Goal: Task Accomplishment & Management: Manage account settings

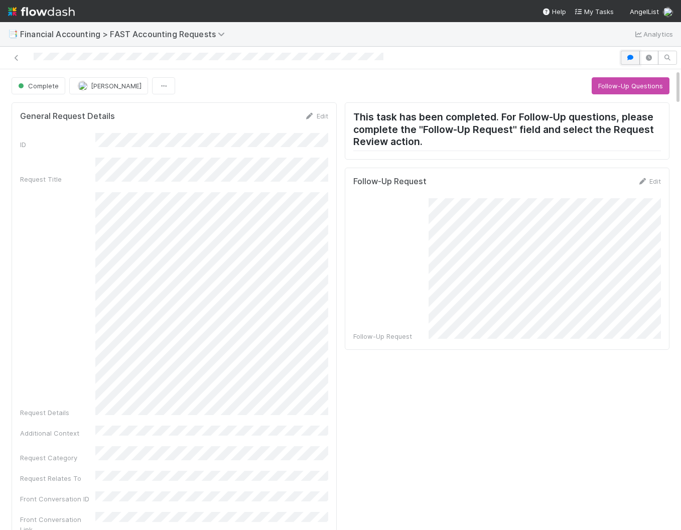
click at [629, 55] on icon "button" at bounding box center [630, 58] width 10 height 6
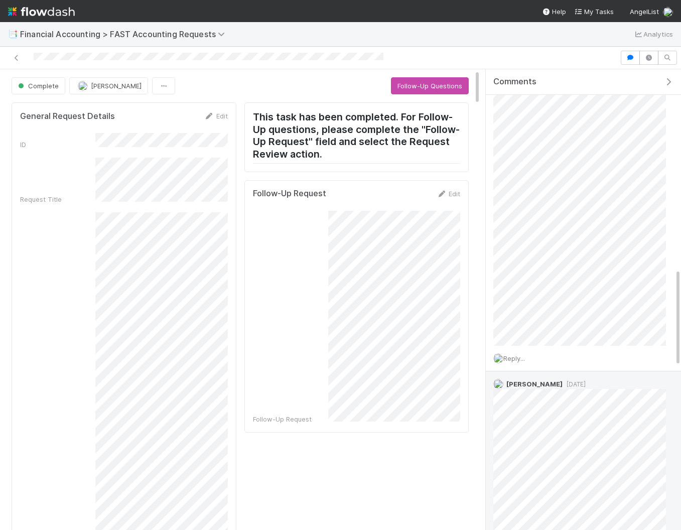
scroll to position [930, 0]
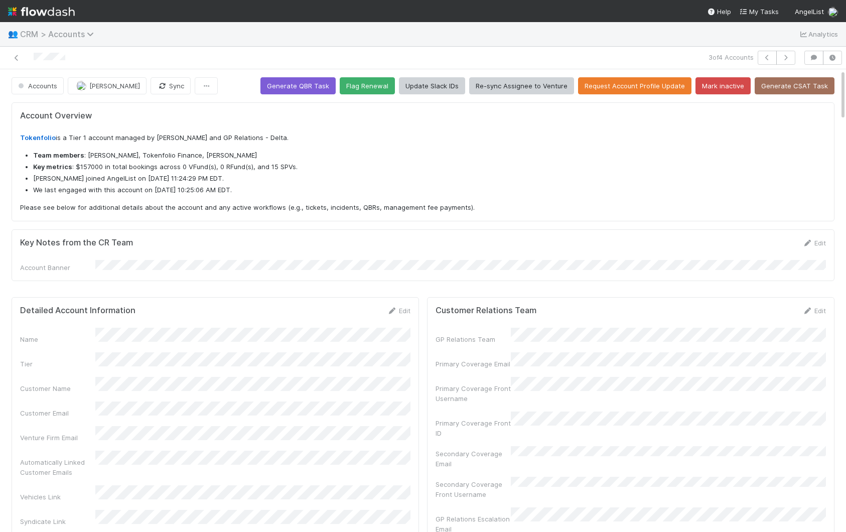
click at [86, 36] on span "CRM > Accounts" at bounding box center [59, 34] width 79 height 10
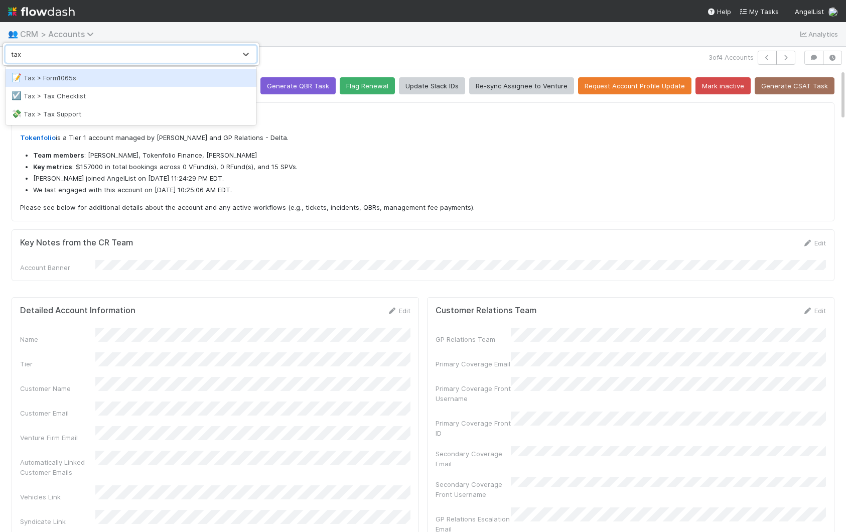
type input "tax c"
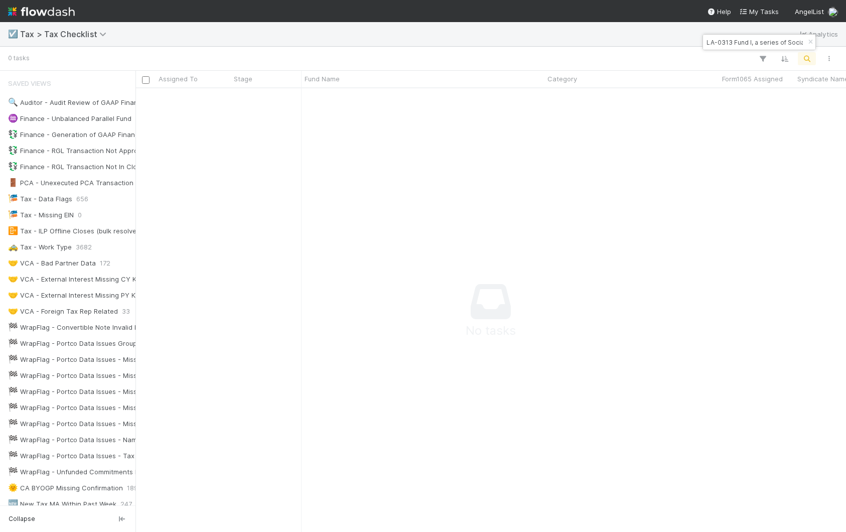
click at [736, 43] on input "LA-0313 Fund I, a series of Social Leverage Funds, LP" at bounding box center [754, 42] width 100 height 12
drag, startPoint x: 733, startPoint y: 42, endPoint x: 688, endPoint y: 44, distance: 45.2
click at [688, 44] on body "☑️ Tax > Tax Checklist Analytics 0 tasks Assigned To Stage Fund Name Category F…" at bounding box center [423, 266] width 846 height 532
type input "LA-0313 Fund I, a series of Social Leverage Funds, LP"
click at [689, 42] on div "☑️ Tax > Tax Checklist Analytics" at bounding box center [423, 34] width 846 height 24
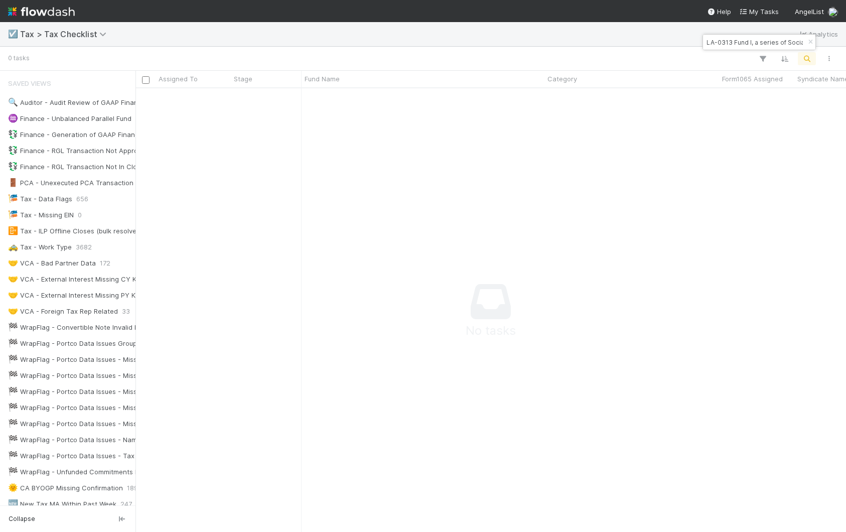
drag, startPoint x: 709, startPoint y: 42, endPoint x: 731, endPoint y: 39, distance: 22.8
click at [731, 39] on input "LA-0313 Fund I, a series of Social Leverage Funds, LP" at bounding box center [754, 42] width 100 height 12
click at [67, 35] on span "Tax > Tax Checklist" at bounding box center [65, 34] width 91 height 10
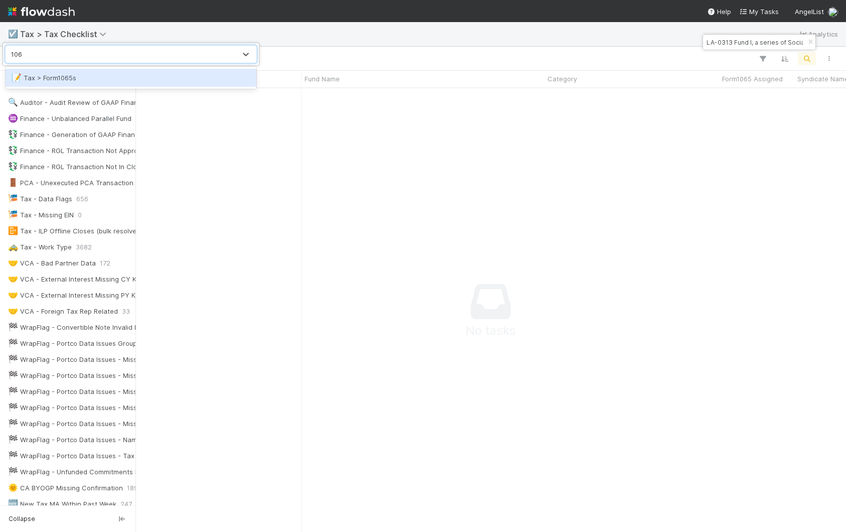
type input "1065"
click at [50, 73] on div "📝 Tax > Form1065s" at bounding box center [131, 78] width 239 height 10
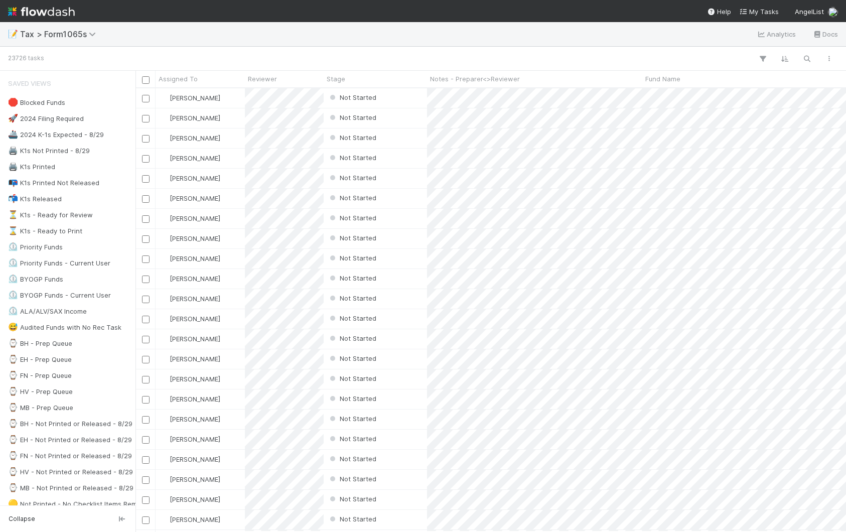
scroll to position [443, 710]
click at [276, 22] on nav "Help My Tasks AngelList" at bounding box center [423, 11] width 846 height 22
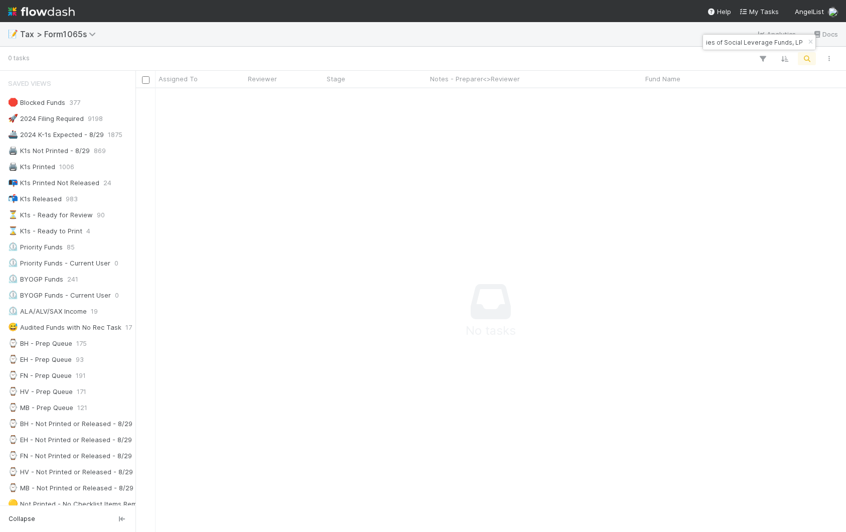
scroll to position [0, 0]
drag, startPoint x: 752, startPoint y: 39, endPoint x: 707, endPoint y: 39, distance: 44.7
click at [707, 39] on input "LA-0313 Fund I, a series of Social Leverage Funds, LP" at bounding box center [754, 42] width 100 height 12
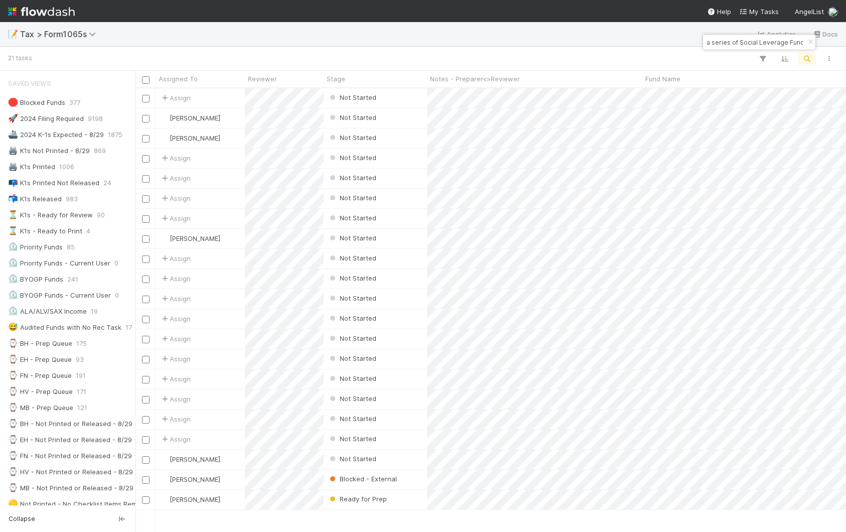
scroll to position [0, 38]
type input "a series of Social Leverage Funds, LP"
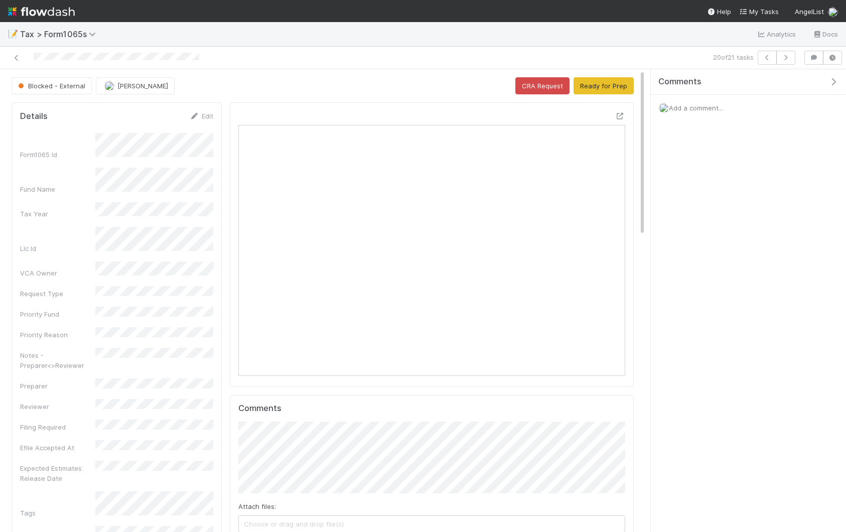
click at [832, 83] on icon "button" at bounding box center [833, 82] width 10 height 8
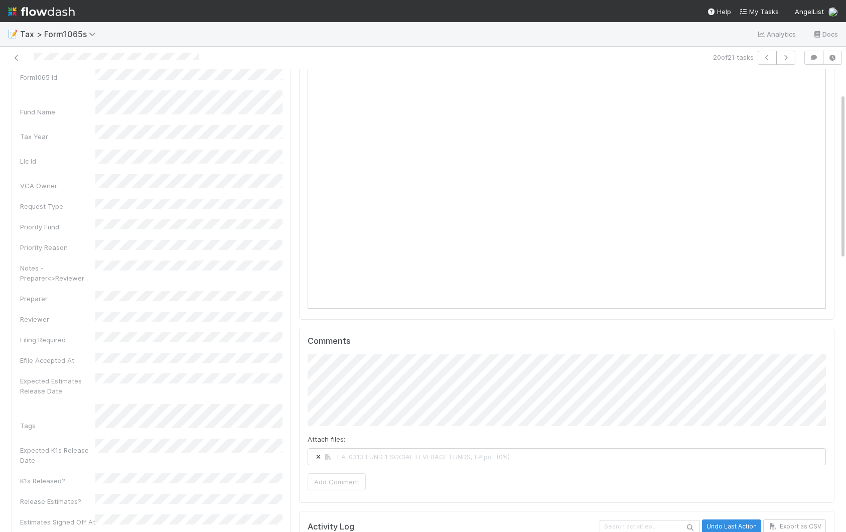
scroll to position [90, 0]
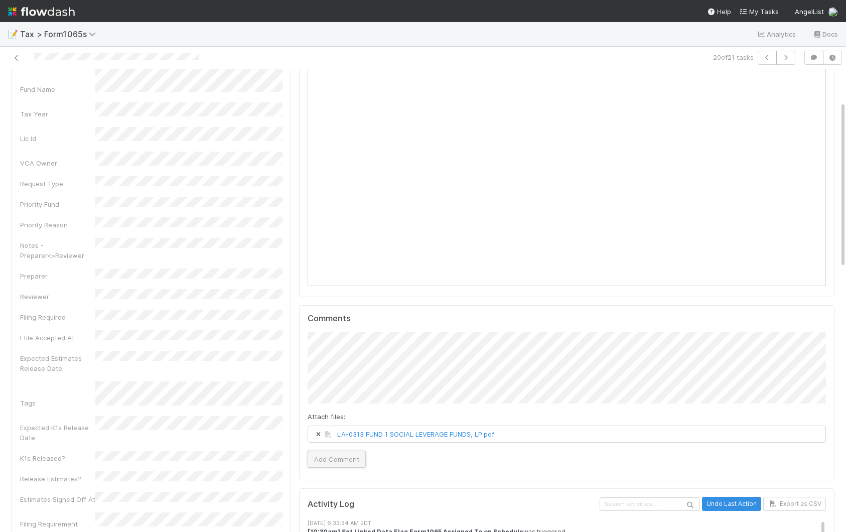
click at [344, 461] on button "Add Comment" at bounding box center [337, 458] width 58 height 17
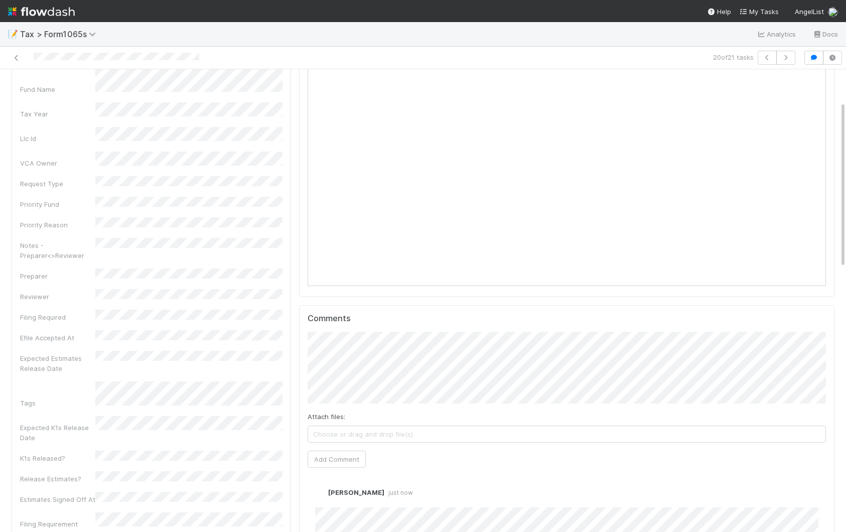
scroll to position [0, 0]
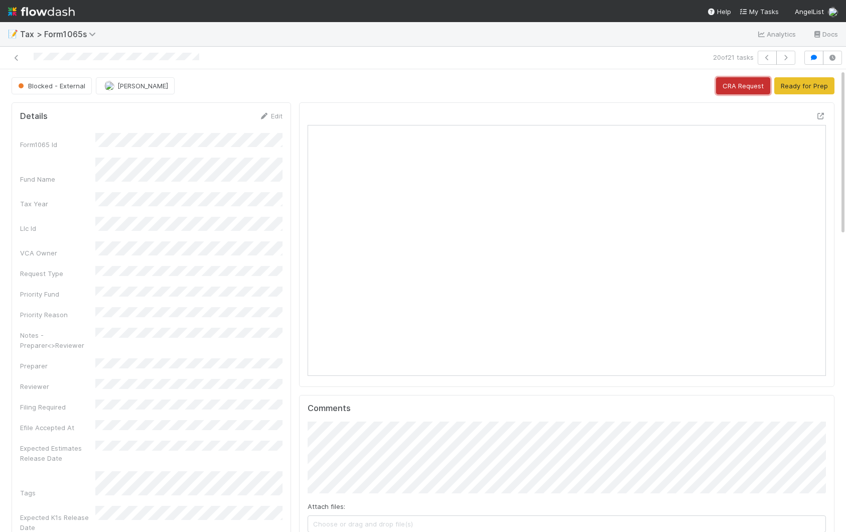
click at [732, 92] on button "CRA Request" at bounding box center [743, 85] width 54 height 17
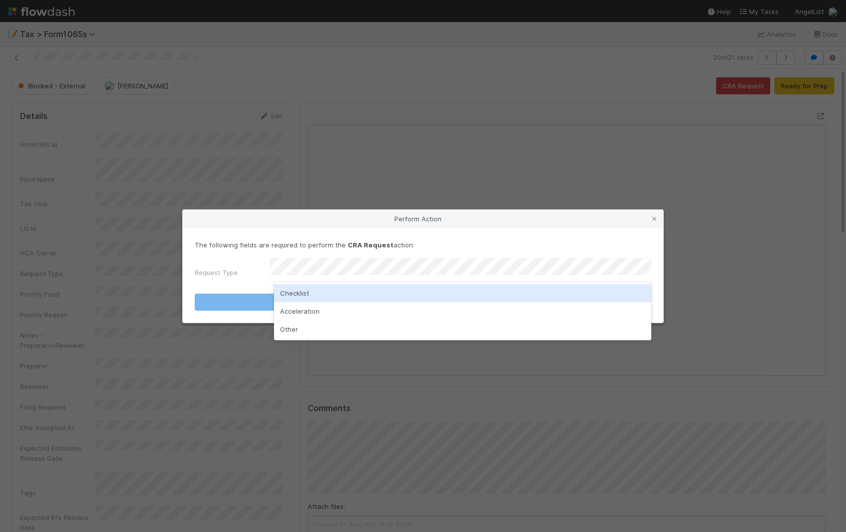
click at [363, 293] on div "Checklist" at bounding box center [462, 293] width 377 height 18
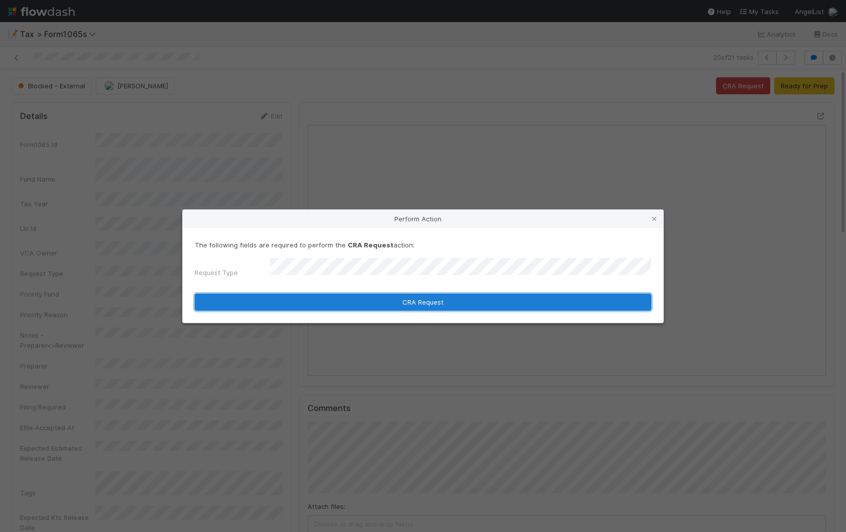
click at [364, 303] on button "CRA Request" at bounding box center [423, 301] width 457 height 17
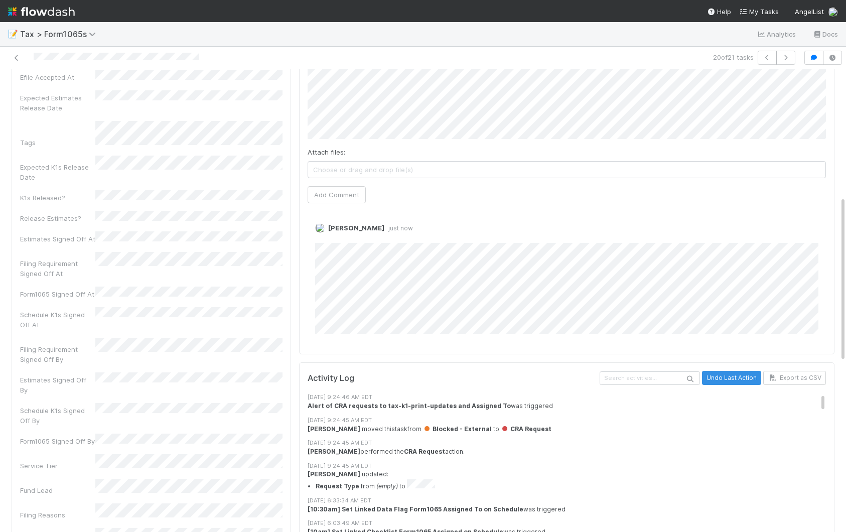
scroll to position [355, 0]
click at [45, 35] on span "Tax > Form1065s" at bounding box center [60, 34] width 81 height 10
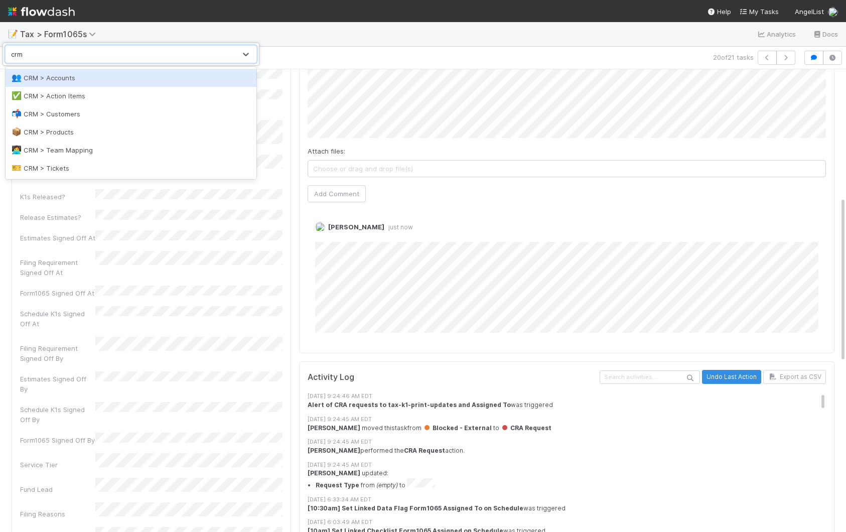
type input "crm"
click at [112, 71] on div "👥 CRM > Accounts" at bounding box center [131, 78] width 251 height 18
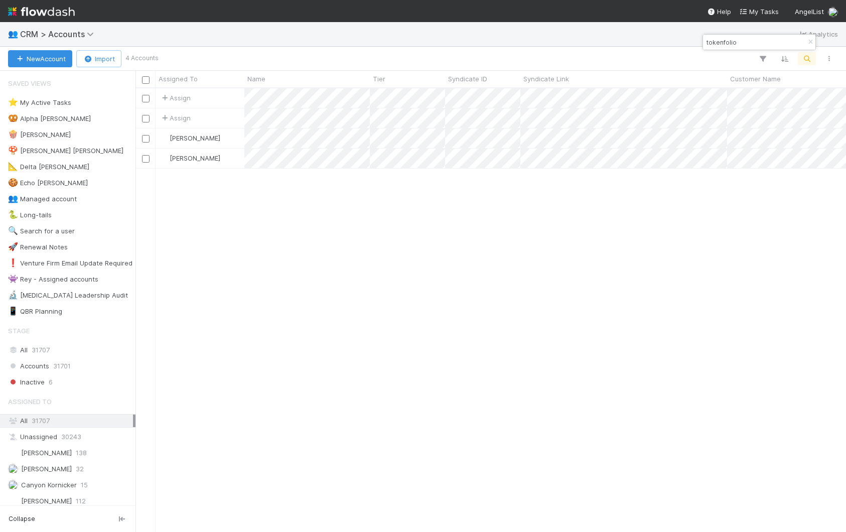
scroll to position [443, 710]
drag, startPoint x: 809, startPoint y: 42, endPoint x: 492, endPoint y: 24, distance: 317.5
click at [808, 42] on icon "button" at bounding box center [810, 42] width 10 height 6
click at [466, 44] on div "👥 CRM > Accounts Analytics" at bounding box center [423, 34] width 846 height 24
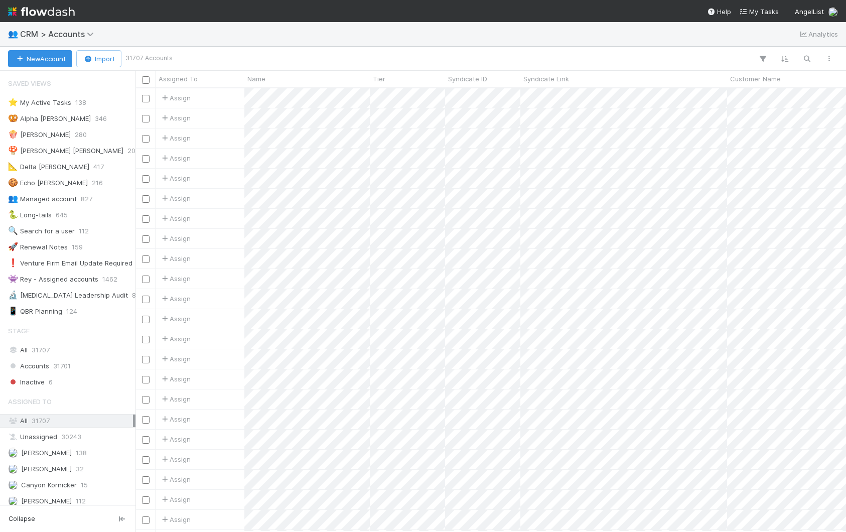
click at [396, 38] on div "👥 CRM > Accounts Analytics" at bounding box center [423, 34] width 846 height 24
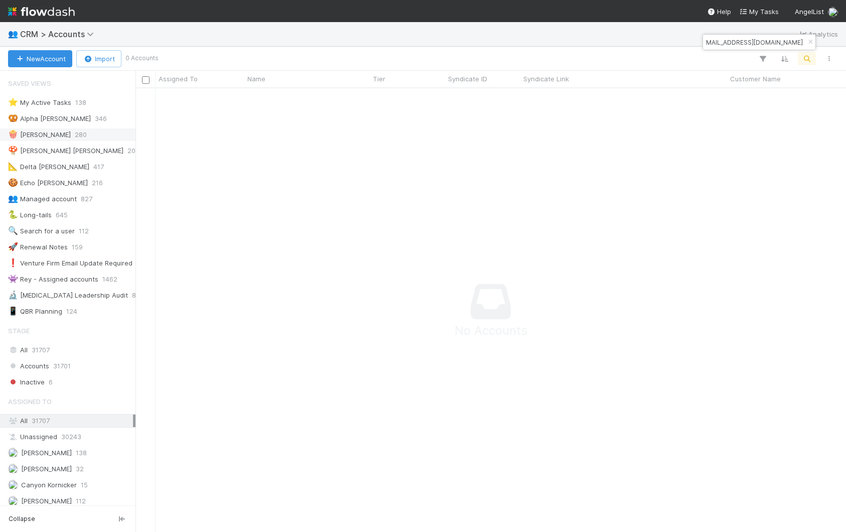
type input "dubai.mandzukic106@gmail.com"
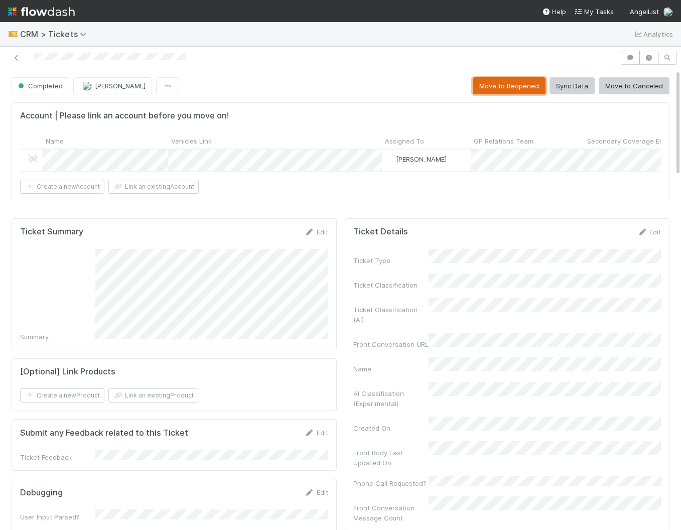
click at [527, 90] on button "Move to Reopened" at bounding box center [509, 85] width 73 height 17
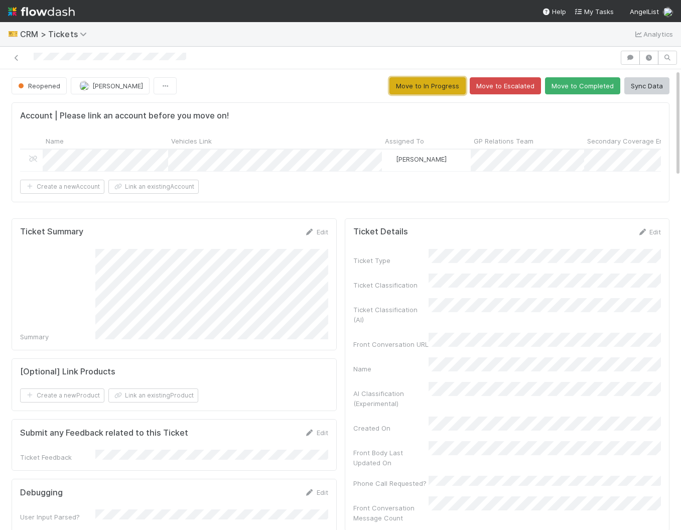
drag, startPoint x: 431, startPoint y: 87, endPoint x: 337, endPoint y: 149, distance: 112.6
click at [430, 87] on button "Move to In Progress" at bounding box center [427, 85] width 76 height 17
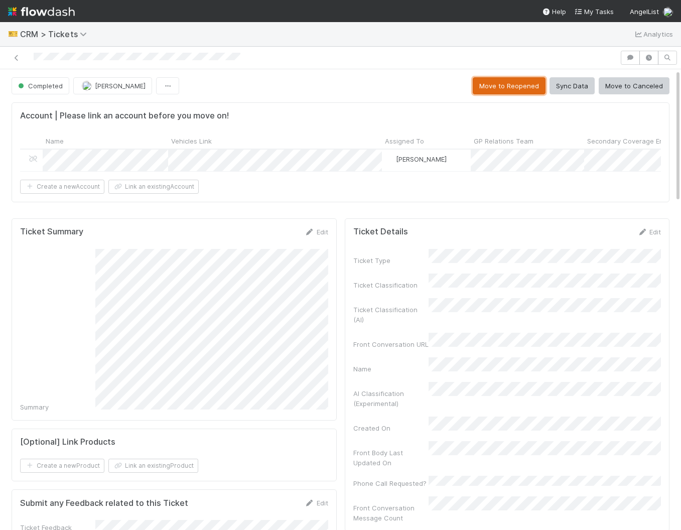
click at [505, 85] on button "Move to Reopened" at bounding box center [509, 85] width 73 height 17
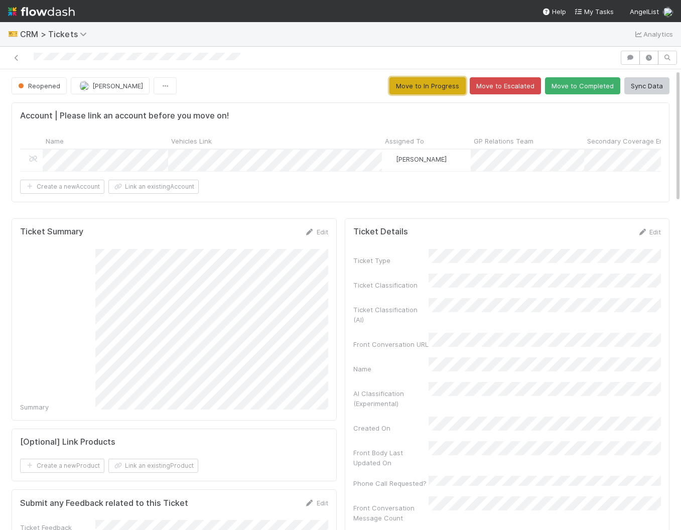
drag, startPoint x: 446, startPoint y: 88, endPoint x: 435, endPoint y: 93, distance: 12.3
click at [446, 88] on button "Move to In Progress" at bounding box center [427, 85] width 76 height 17
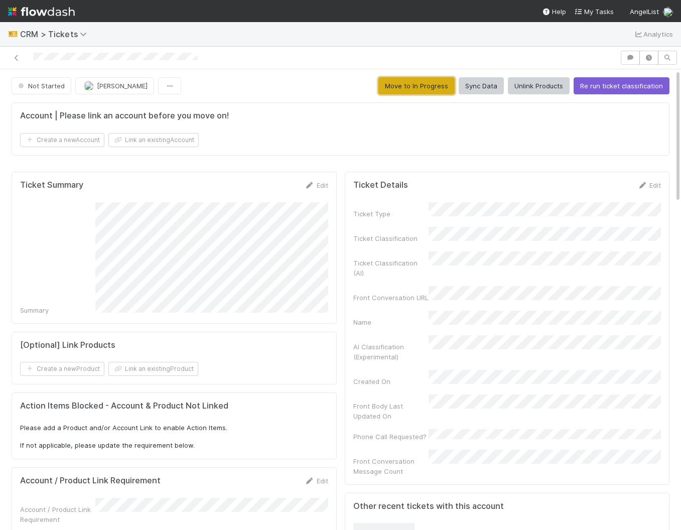
click at [433, 89] on button "Move to In Progress" at bounding box center [416, 85] width 76 height 17
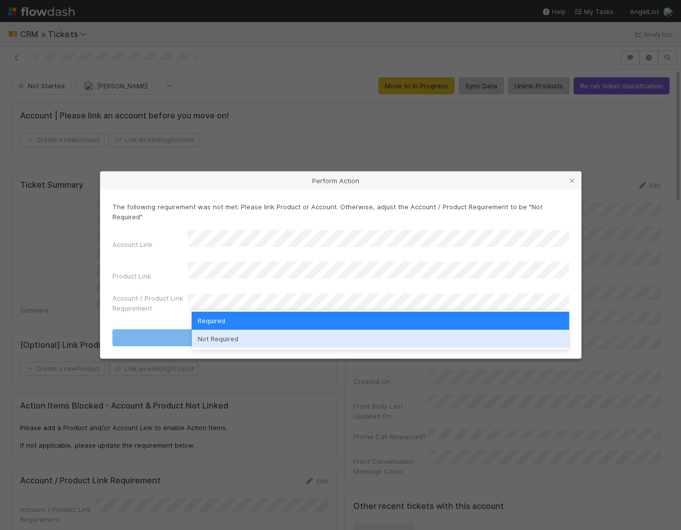
click at [273, 335] on div "Not Required" at bounding box center [380, 339] width 377 height 18
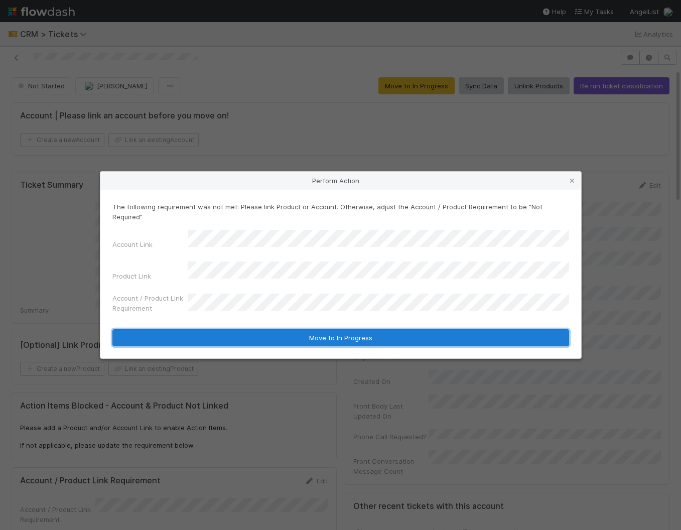
click at [277, 330] on button "Move to In Progress" at bounding box center [340, 337] width 457 height 17
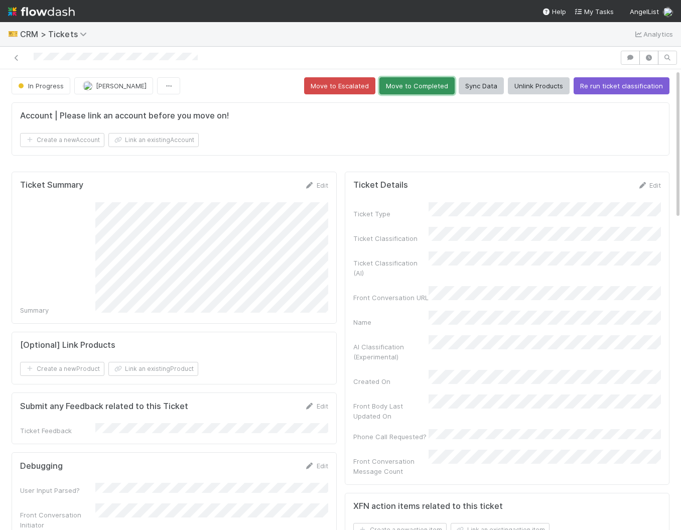
click at [419, 77] on button "Move to Completed" at bounding box center [416, 85] width 75 height 17
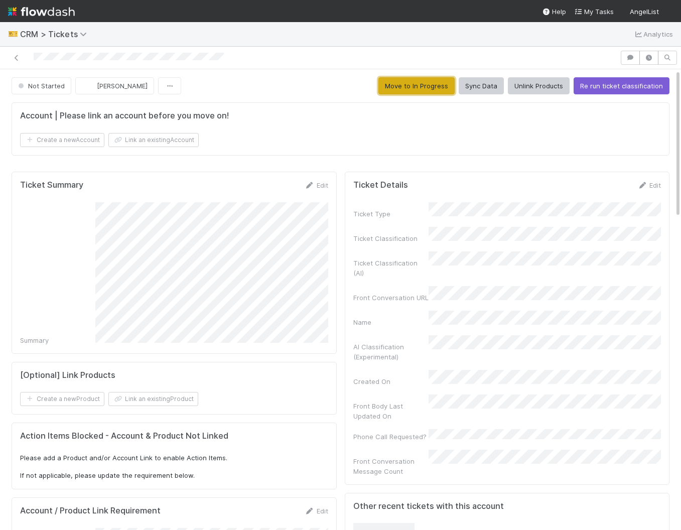
click at [430, 93] on button "Move to In Progress" at bounding box center [416, 85] width 76 height 17
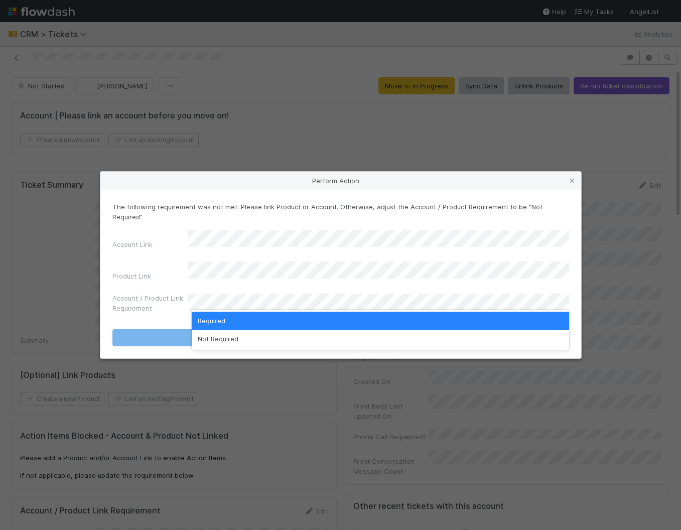
drag, startPoint x: 391, startPoint y: 306, endPoint x: 379, endPoint y: 334, distance: 30.6
click at [380, 331] on div "Required Not Required" at bounding box center [380, 330] width 377 height 40
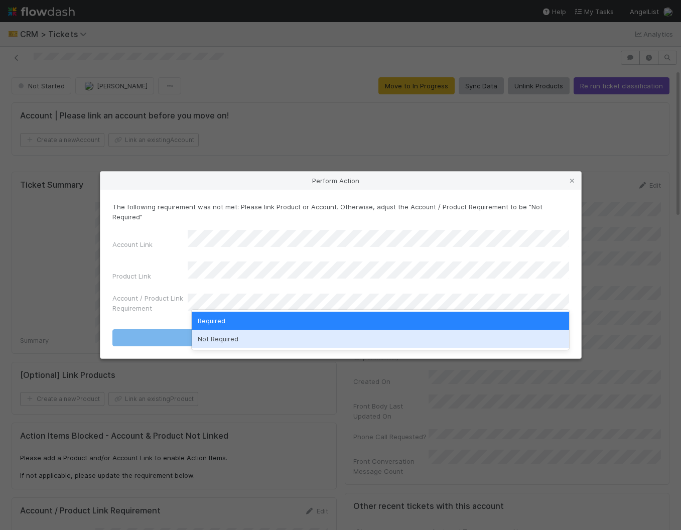
click at [376, 339] on div "Not Required" at bounding box center [380, 339] width 377 height 18
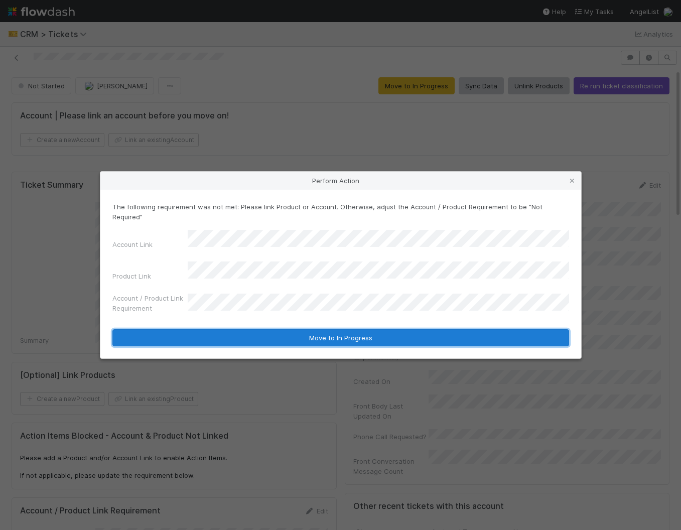
click at [379, 329] on button "Move to In Progress" at bounding box center [340, 337] width 457 height 17
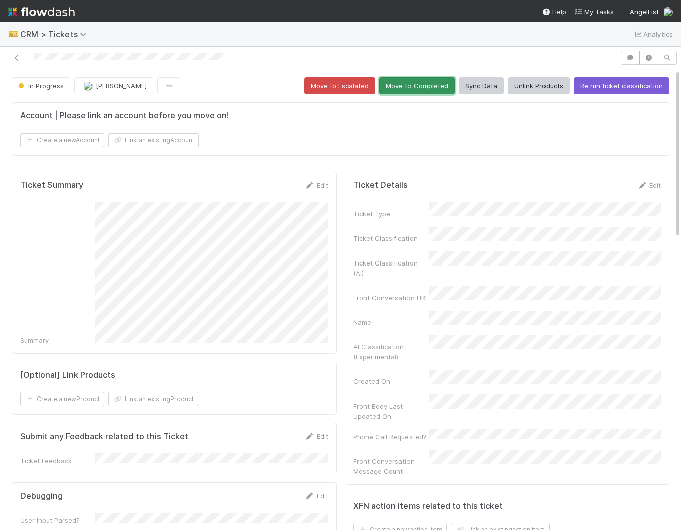
click at [416, 81] on button "Move to Completed" at bounding box center [416, 85] width 75 height 17
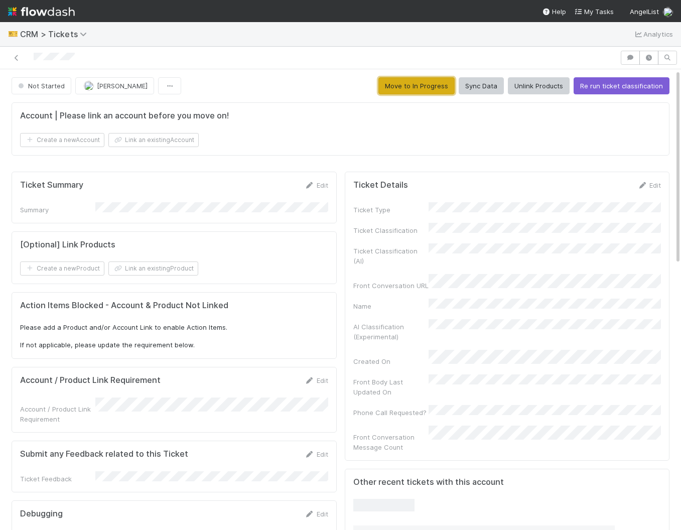
click at [432, 85] on button "Move to In Progress" at bounding box center [416, 85] width 76 height 17
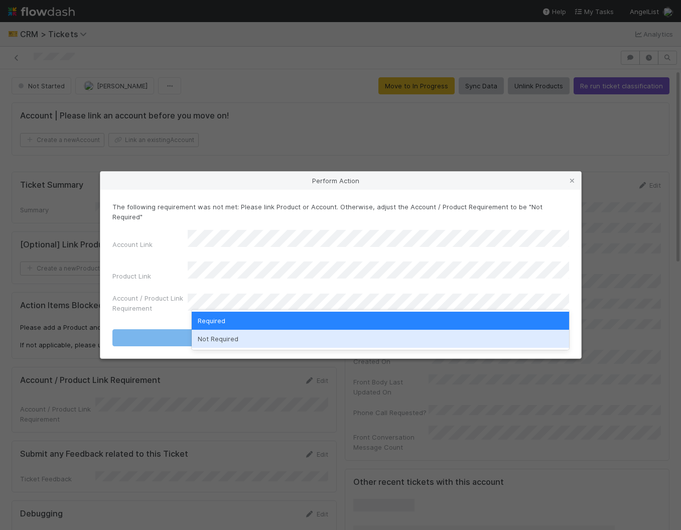
click at [312, 338] on div "Not Required" at bounding box center [380, 339] width 377 height 18
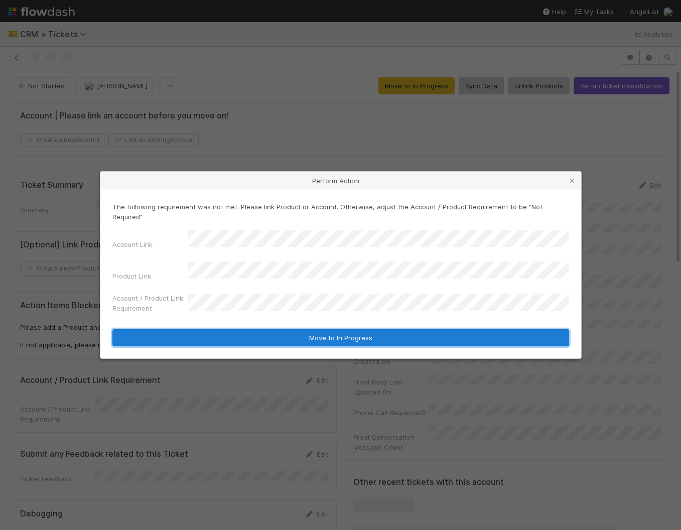
drag, startPoint x: 308, startPoint y: 329, endPoint x: 302, endPoint y: 327, distance: 6.5
click at [308, 329] on button "Move to In Progress" at bounding box center [340, 337] width 457 height 17
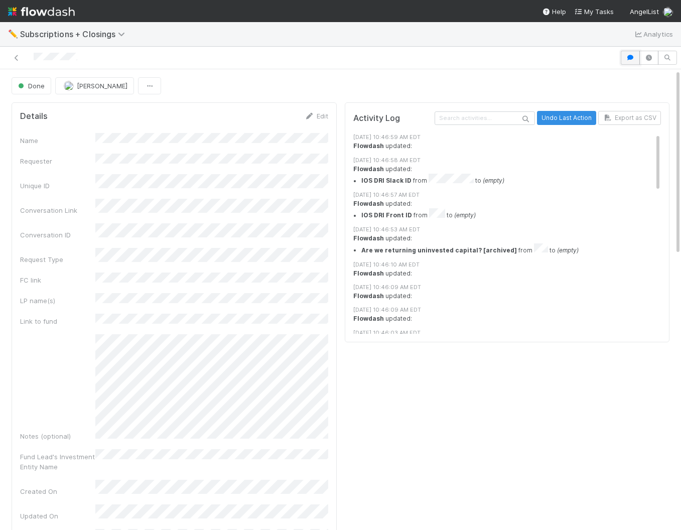
click at [632, 61] on button "button" at bounding box center [630, 58] width 19 height 14
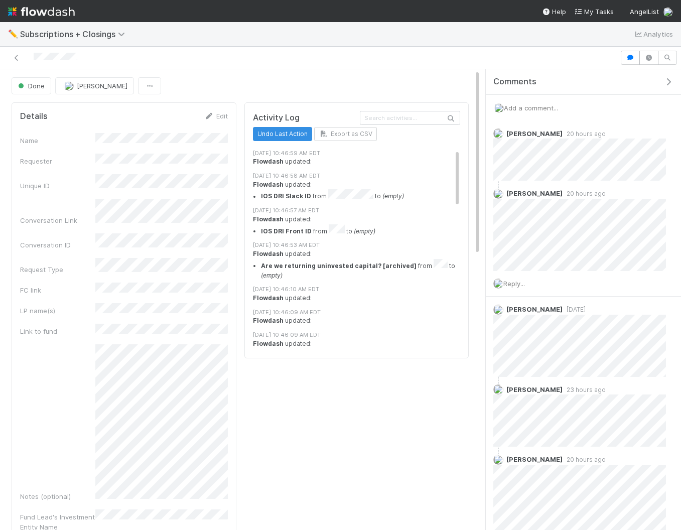
click at [549, 109] on span "Add a comment..." at bounding box center [531, 108] width 54 height 8
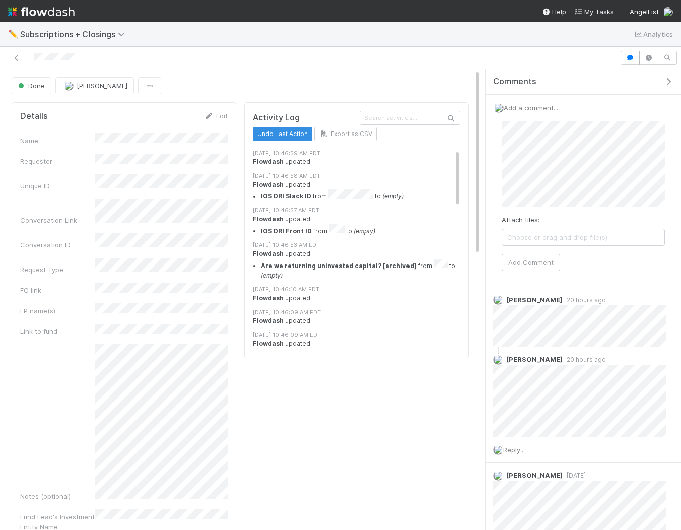
click at [680, 172] on html "✏️ Subscriptions + Closings Analytics Done Hanin Almoallim Details Edit Name Re…" at bounding box center [340, 265] width 681 height 530
click at [513, 264] on button "Add Comment" at bounding box center [531, 262] width 58 height 17
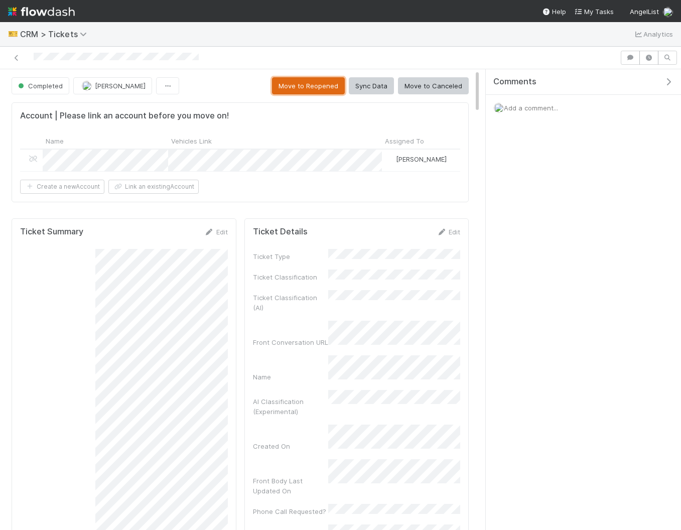
click at [319, 89] on button "Move to Reopened" at bounding box center [308, 85] width 73 height 17
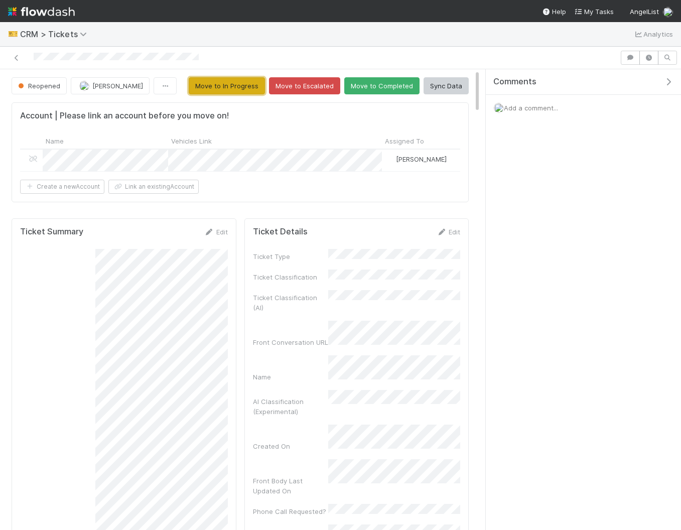
click at [233, 83] on button "Move to In Progress" at bounding box center [227, 85] width 76 height 17
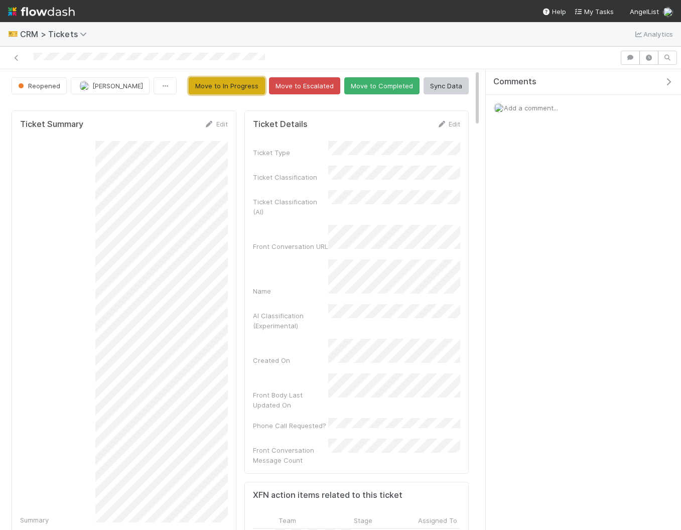
drag, startPoint x: 250, startPoint y: 86, endPoint x: 232, endPoint y: 99, distance: 22.3
click at [250, 86] on button "Move to In Progress" at bounding box center [227, 85] width 76 height 17
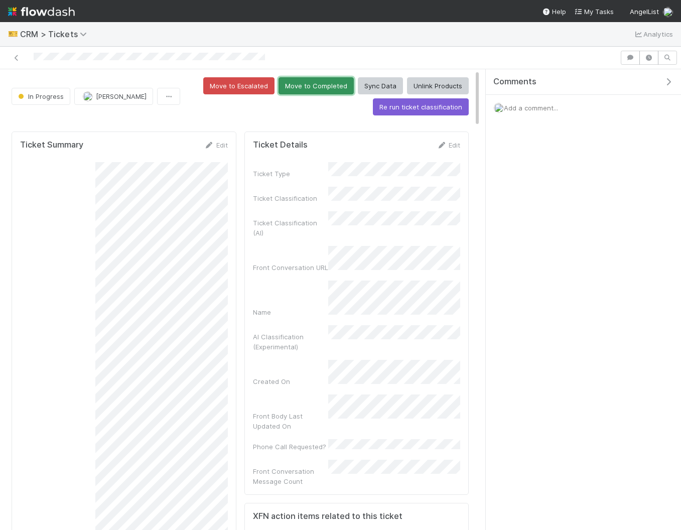
click at [311, 88] on button "Move to Completed" at bounding box center [315, 85] width 75 height 17
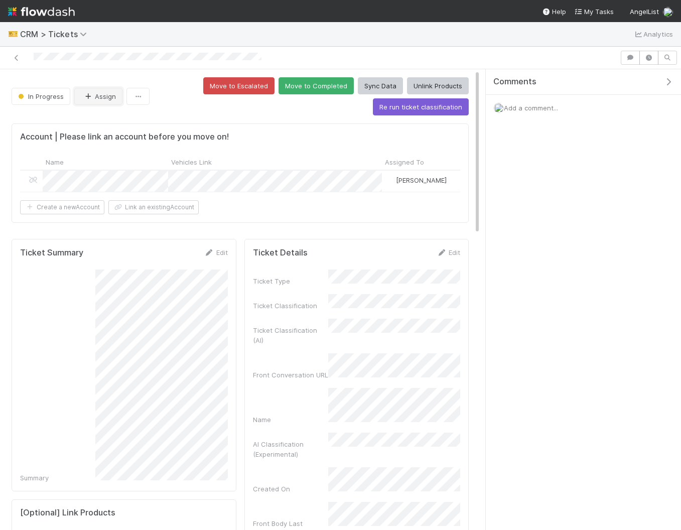
click at [105, 97] on button "Assign" at bounding box center [98, 96] width 48 height 17
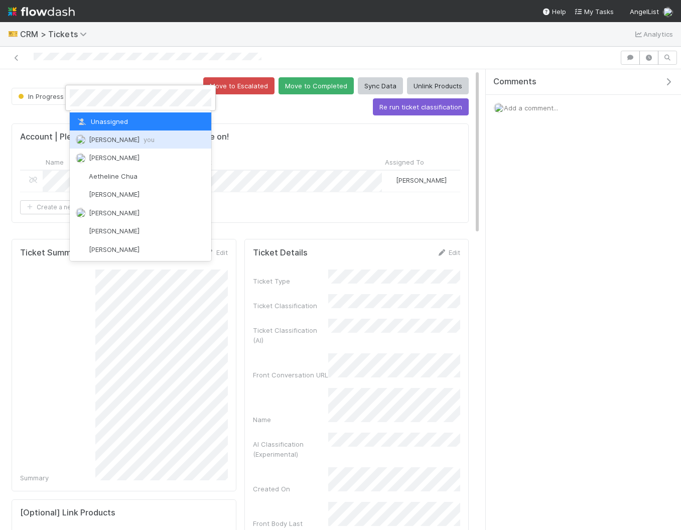
drag, startPoint x: 154, startPoint y: 141, endPoint x: 163, endPoint y: 141, distance: 9.0
click at [154, 141] on div "Amy Saks you" at bounding box center [140, 139] width 141 height 18
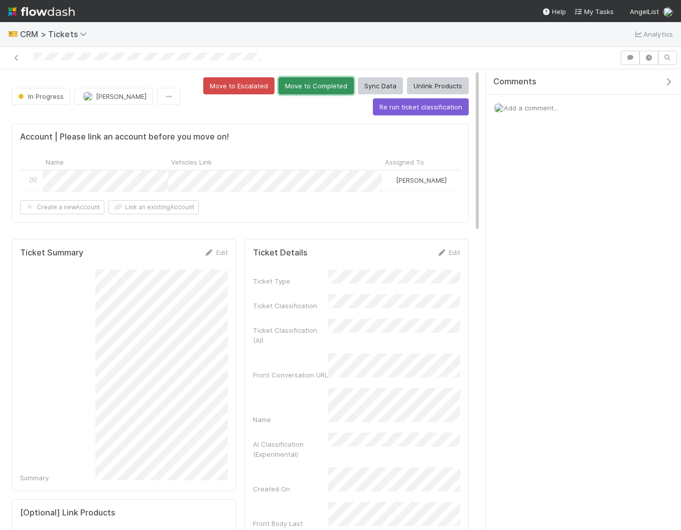
click at [333, 91] on button "Move to Completed" at bounding box center [315, 85] width 75 height 17
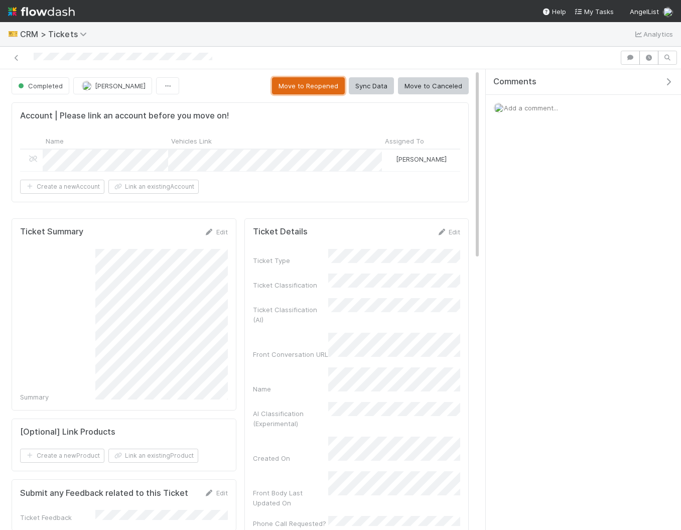
click at [309, 88] on button "Move to Reopened" at bounding box center [308, 85] width 73 height 17
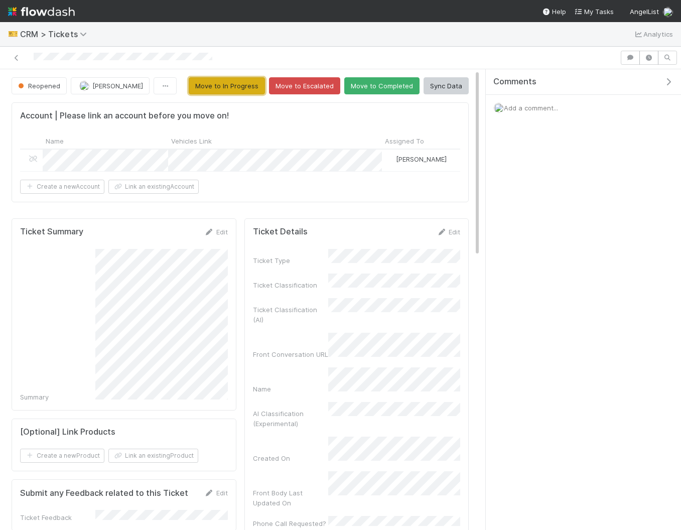
click at [254, 86] on button "Move to In Progress" at bounding box center [227, 85] width 76 height 17
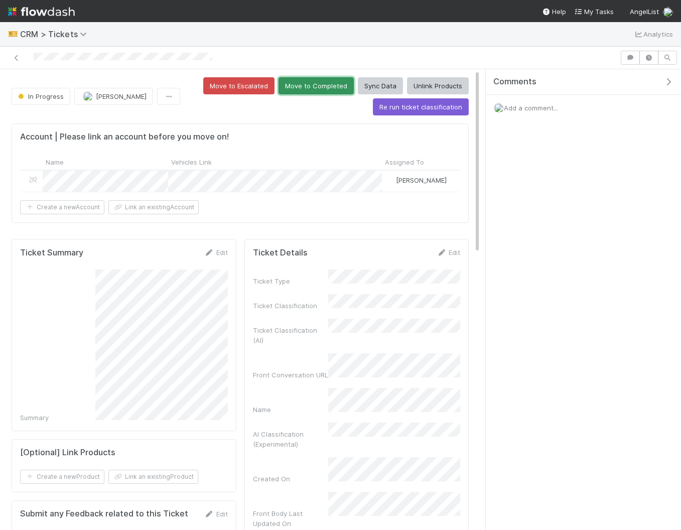
drag, startPoint x: 322, startPoint y: 83, endPoint x: 308, endPoint y: 98, distance: 20.6
click at [322, 83] on button "Move to Completed" at bounding box center [315, 85] width 75 height 17
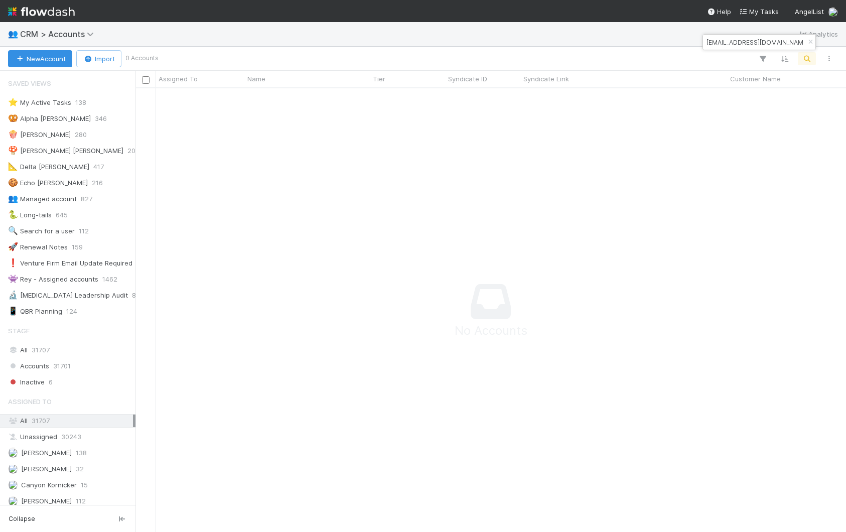
scroll to position [443, 710]
click at [63, 34] on span "CRM > Accounts" at bounding box center [59, 34] width 79 height 10
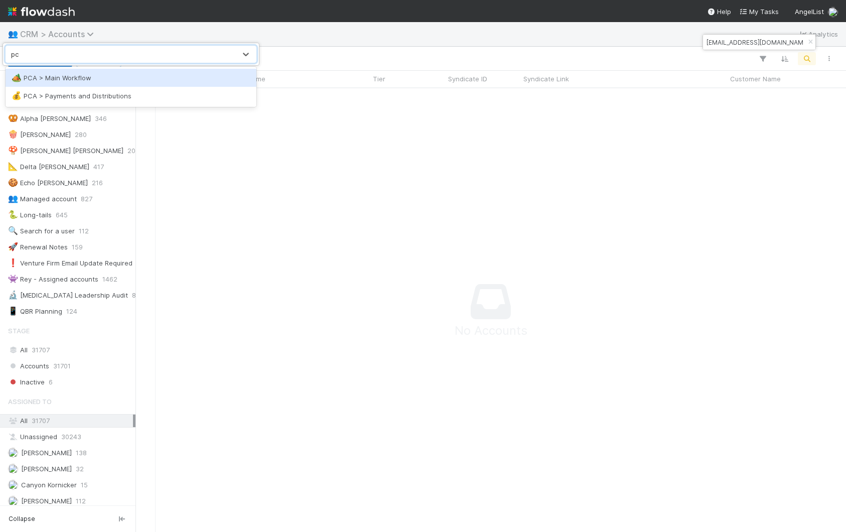
type input "pca"
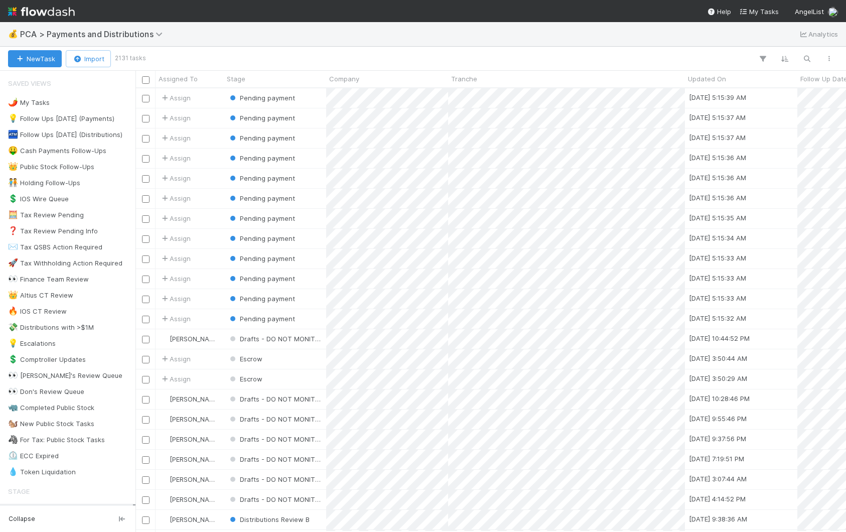
scroll to position [443, 710]
click at [235, 57] on div at bounding box center [492, 58] width 696 height 13
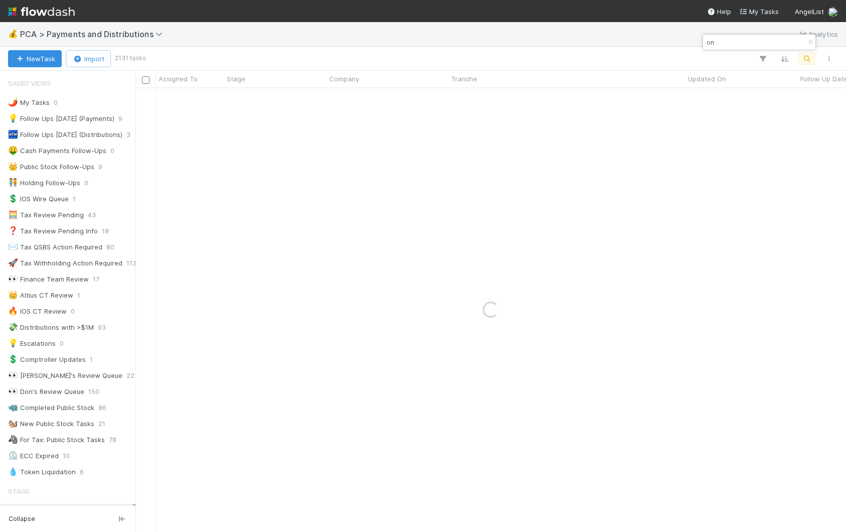
type input "o"
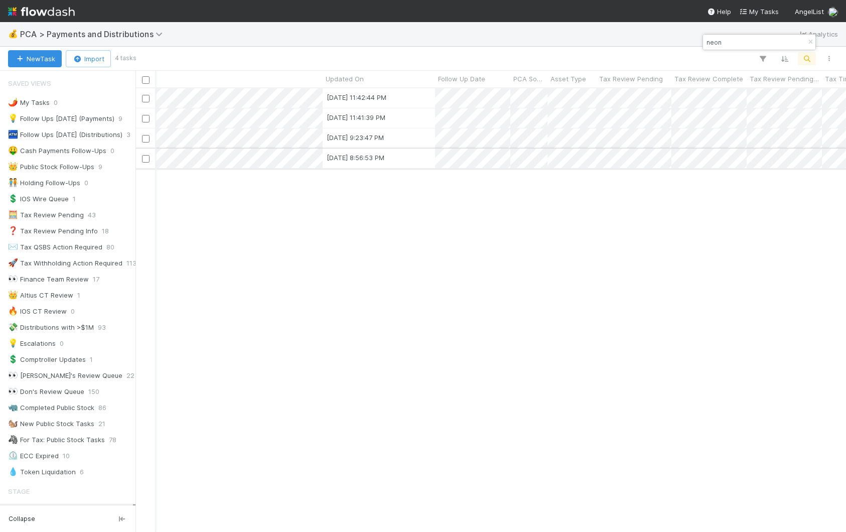
scroll to position [0, 0]
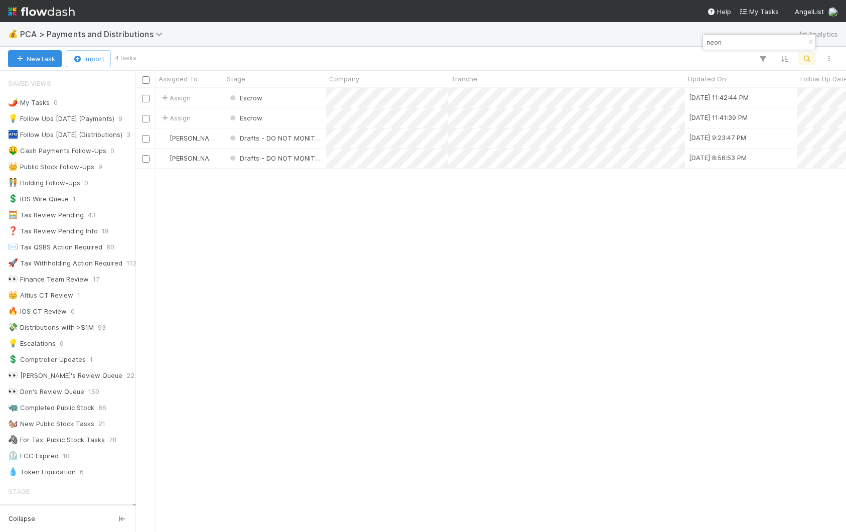
type input "neon"
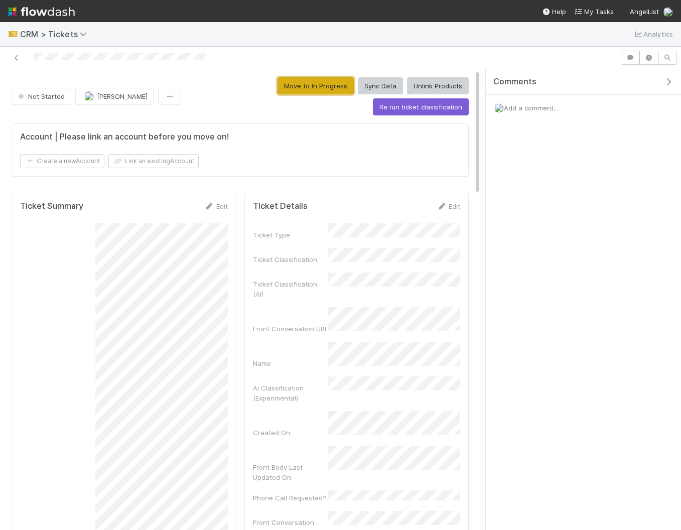
click at [277, 89] on button "Move to In Progress" at bounding box center [315, 85] width 76 height 17
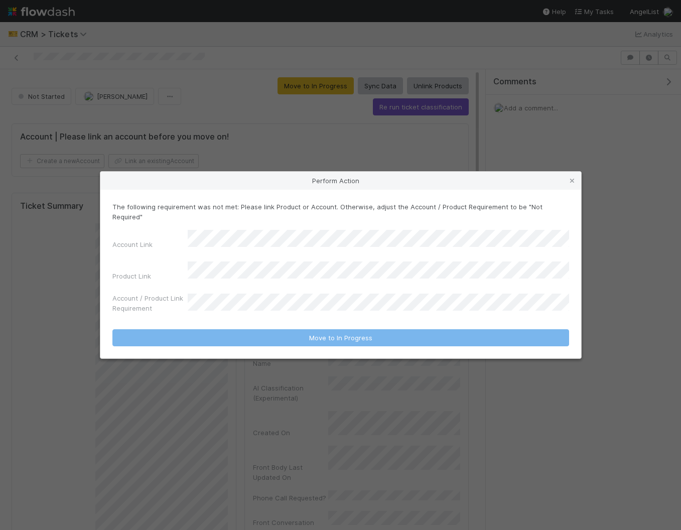
click at [147, 217] on p "The following requirement was not met: Please link Product or Account. Otherwis…" at bounding box center [340, 212] width 457 height 20
click at [166, 127] on div "Perform Action The following requirement was not met: Please link Product or Ac…" at bounding box center [340, 265] width 681 height 530
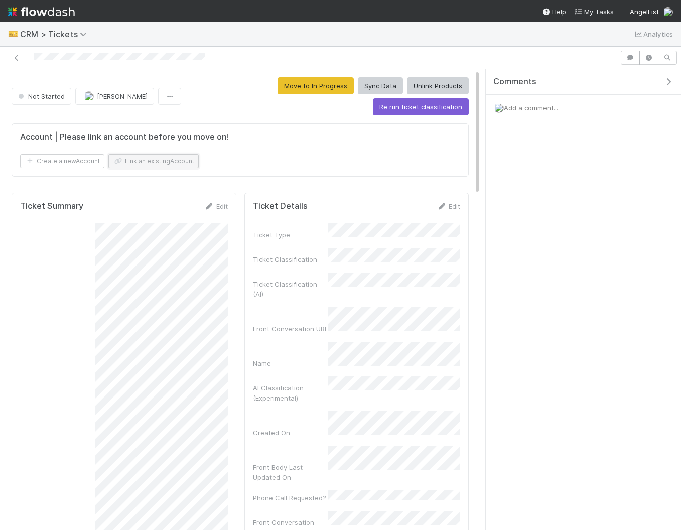
click at [180, 154] on button "Link an existing Account" at bounding box center [153, 161] width 90 height 14
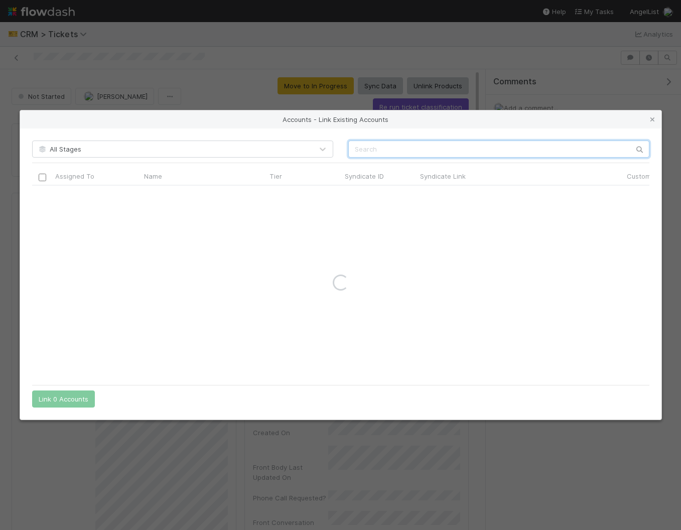
click at [392, 152] on input "text" at bounding box center [498, 148] width 301 height 17
type input "saasholic"
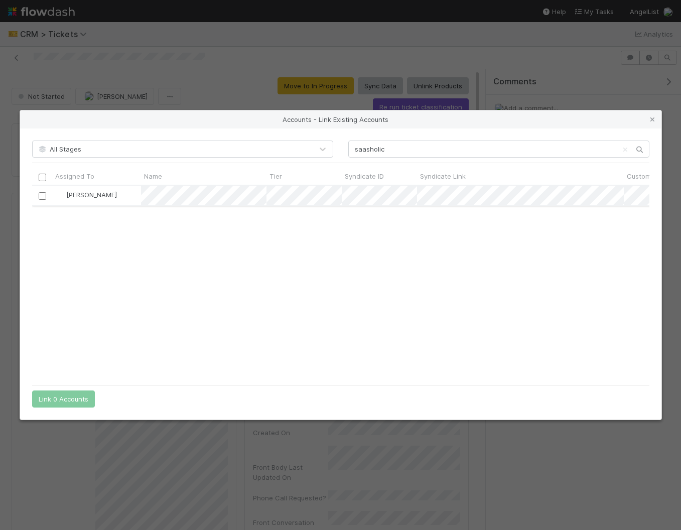
click at [38, 191] on div at bounding box center [42, 195] width 12 height 11
click at [39, 197] on input "checkbox" at bounding box center [42, 196] width 8 height 8
click at [71, 402] on button "Link 1 Account" at bounding box center [61, 398] width 58 height 17
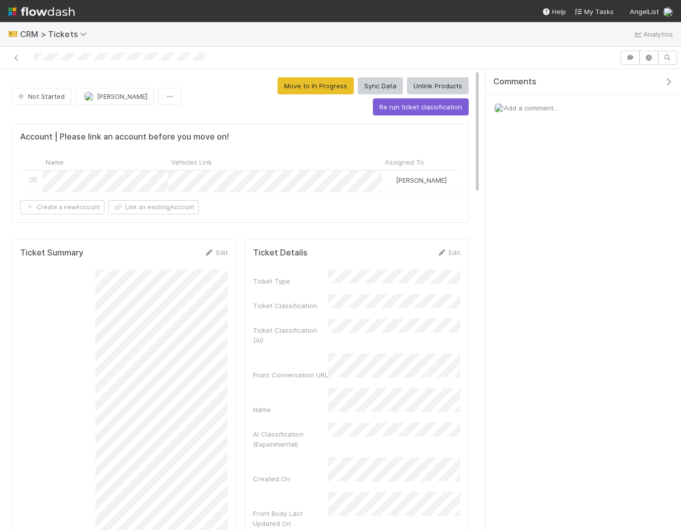
click at [292, 132] on form "Account | Please link an account before you move on! Name Vehicles Link Assigne…" at bounding box center [240, 173] width 440 height 82
click at [277, 90] on button "Move to In Progress" at bounding box center [315, 85] width 76 height 17
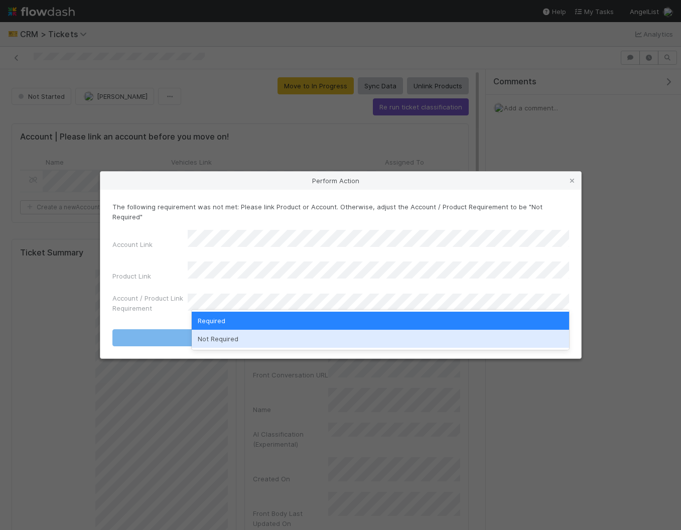
drag, startPoint x: 266, startPoint y: 340, endPoint x: 261, endPoint y: 326, distance: 15.2
click at [266, 340] on div "Not Required" at bounding box center [380, 339] width 377 height 18
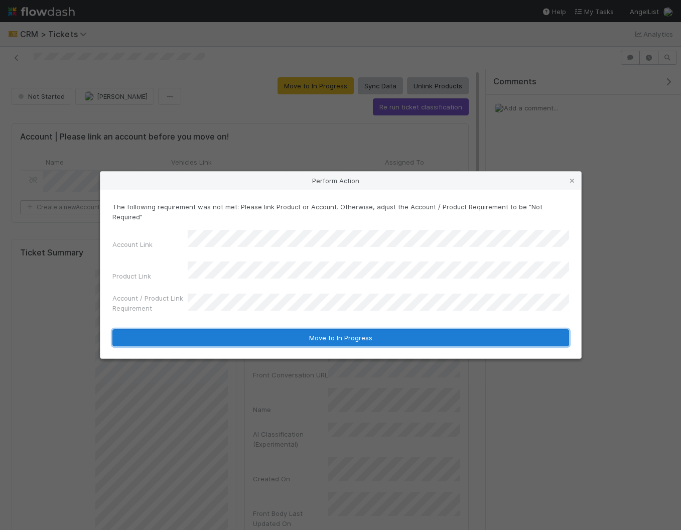
click at [261, 329] on button "Move to In Progress" at bounding box center [340, 337] width 457 height 17
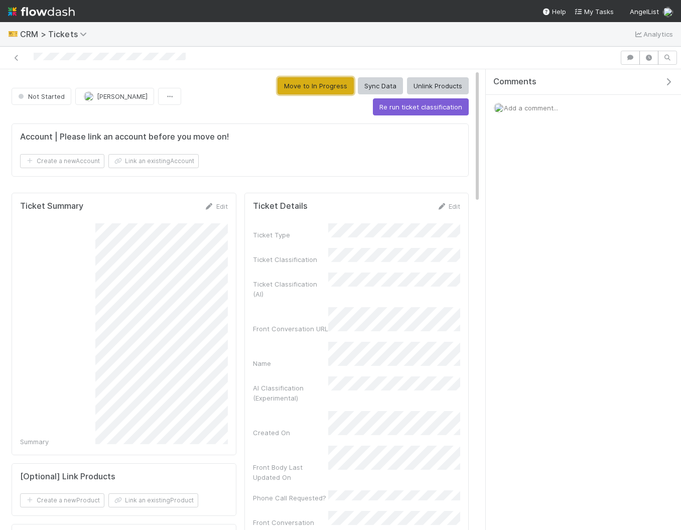
click at [277, 90] on button "Move to In Progress" at bounding box center [315, 85] width 76 height 17
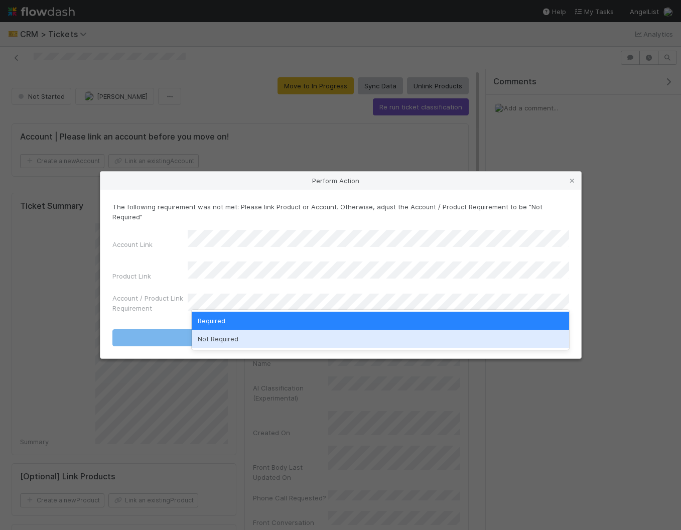
click at [291, 344] on div "Not Required" at bounding box center [380, 339] width 377 height 18
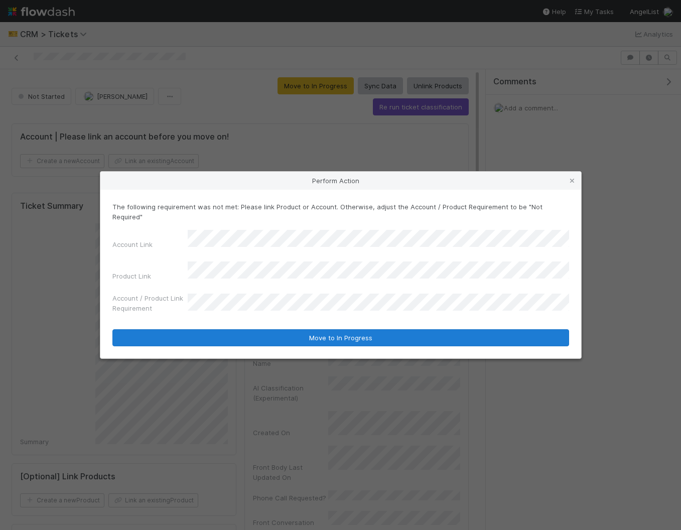
click at [289, 317] on form "The following requirement was not met: Please link Product or Account. Otherwis…" at bounding box center [340, 274] width 457 height 144
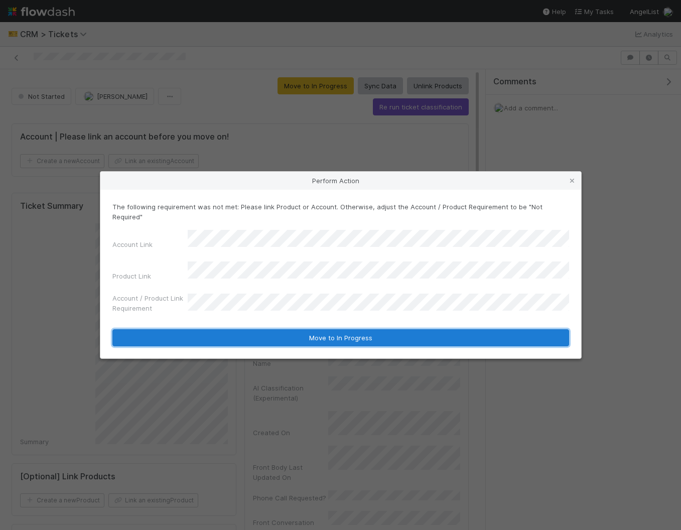
click at [289, 329] on button "Move to In Progress" at bounding box center [340, 337] width 457 height 17
